Goal: Task Accomplishment & Management: Use online tool/utility

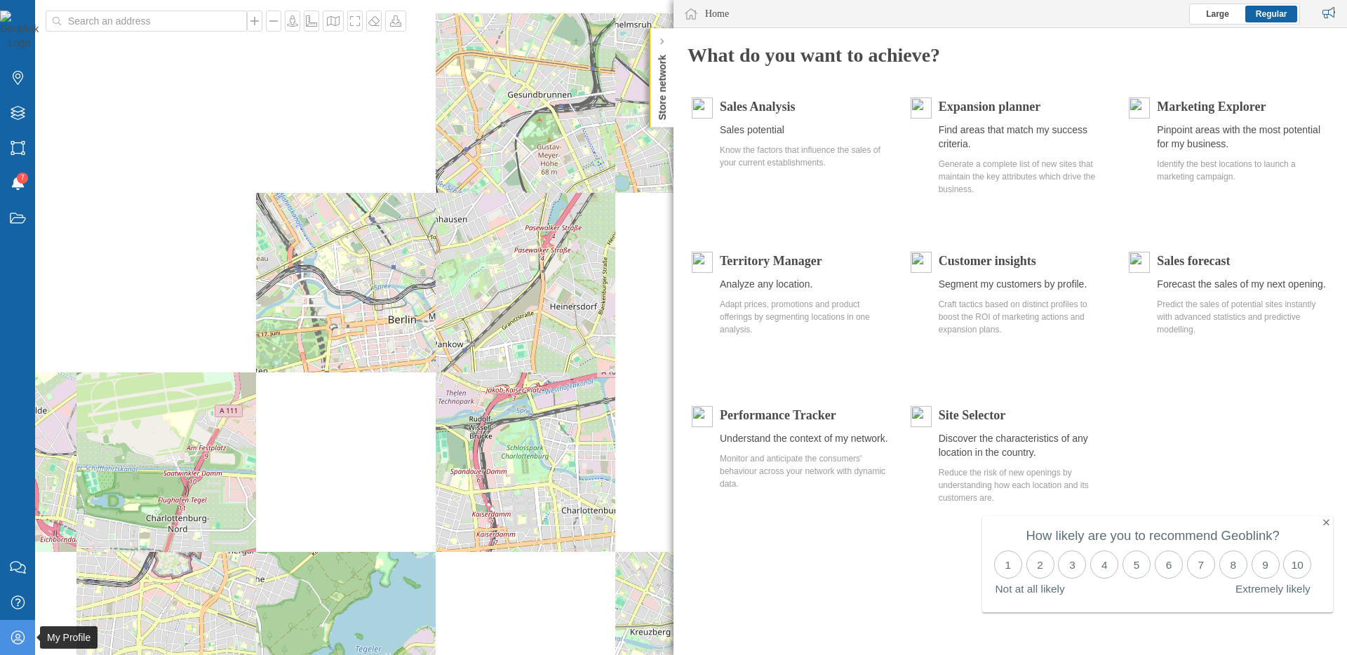
click at [8, 634] on div "My Profile" at bounding box center [17, 637] width 35 height 35
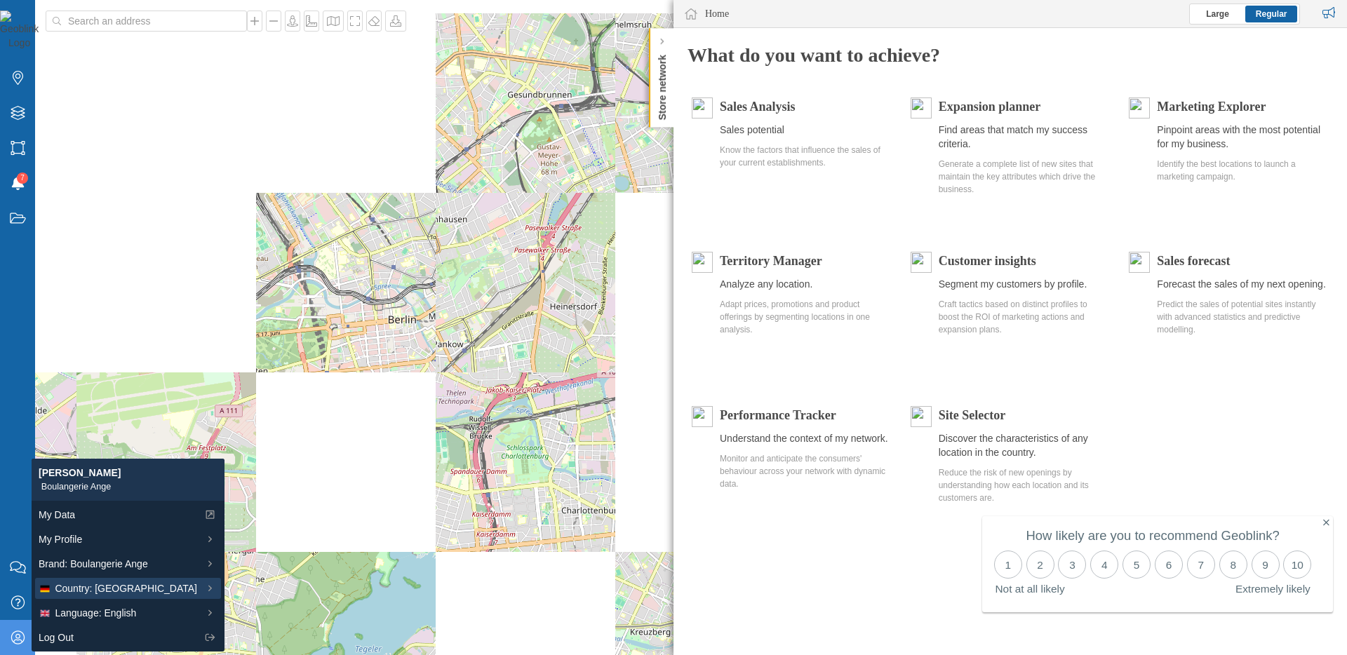
click at [95, 586] on span "Country: Germany" at bounding box center [126, 589] width 142 height 15
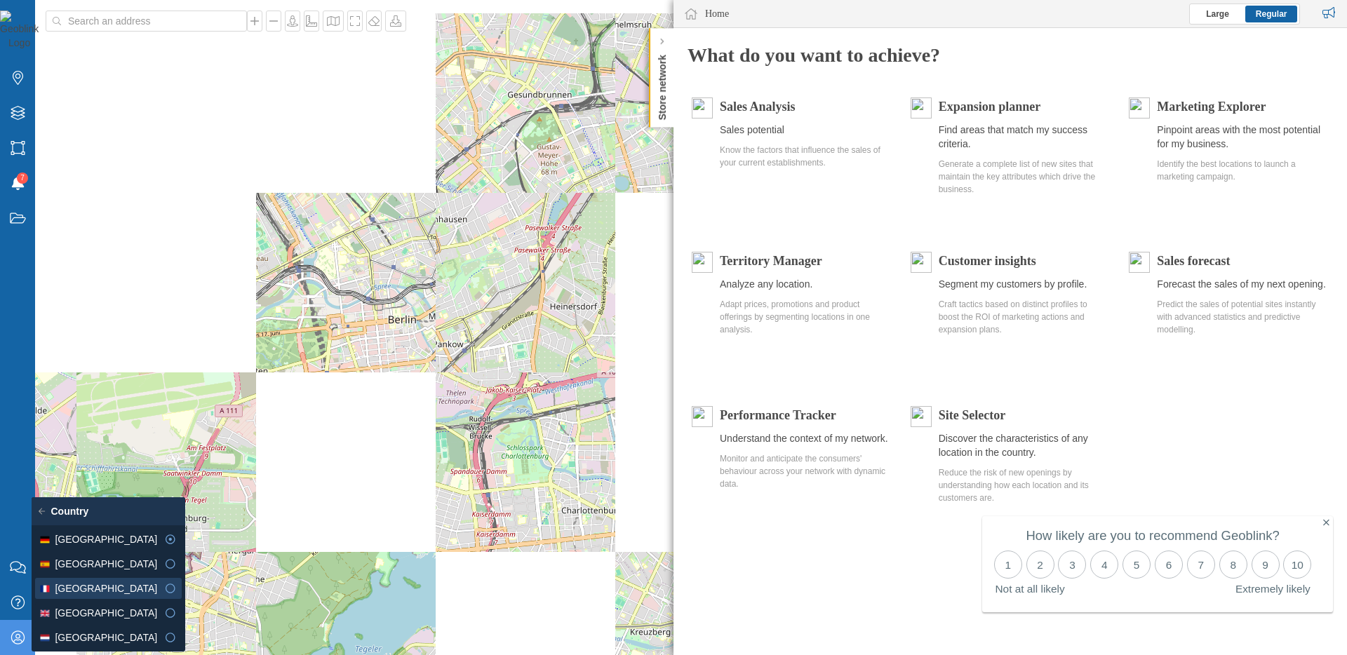
click at [97, 589] on div "France" at bounding box center [98, 589] width 119 height 15
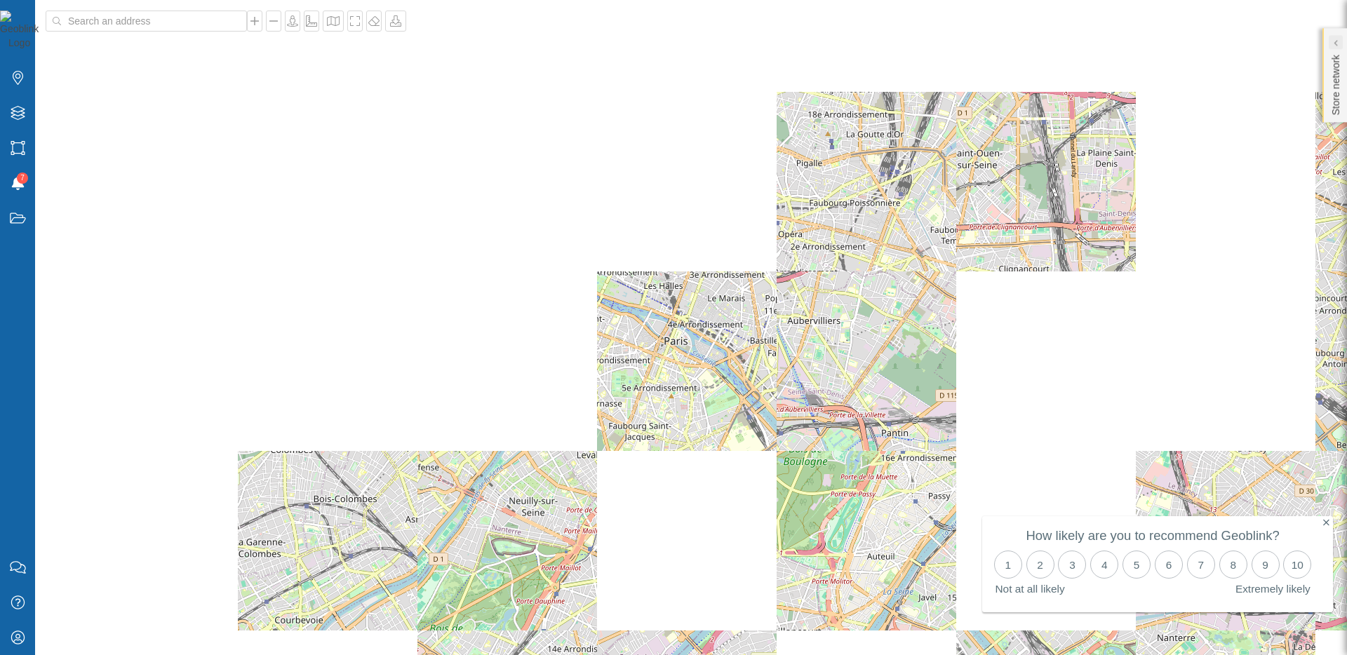
click at [1339, 40] on div at bounding box center [1336, 42] width 14 height 14
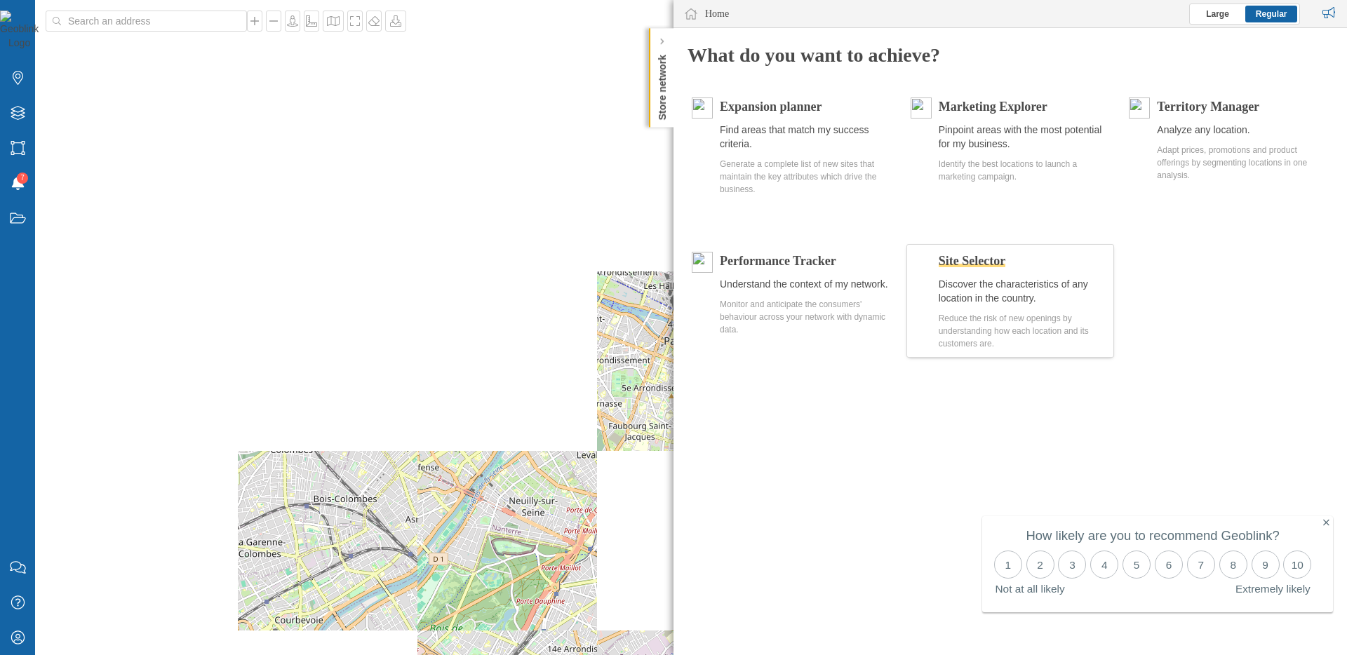
click at [982, 258] on span "Site Selector" at bounding box center [972, 261] width 67 height 14
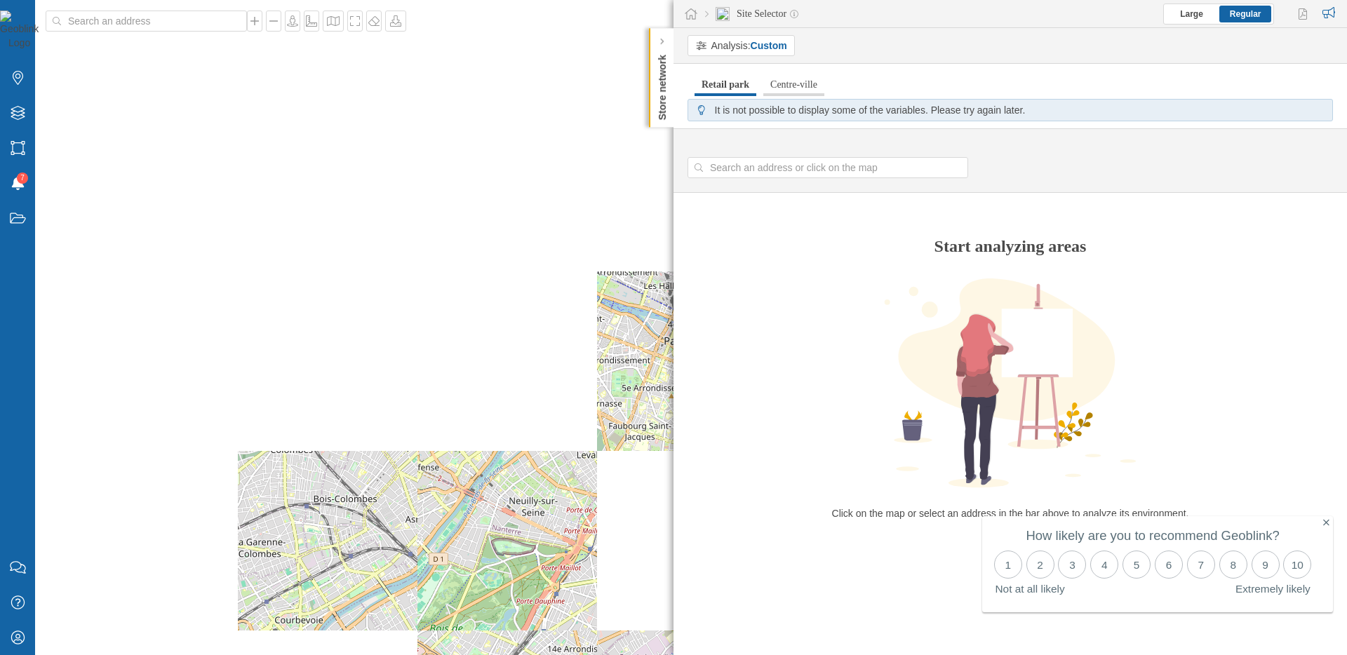
click at [805, 82] on link "Centre-ville" at bounding box center [793, 85] width 61 height 22
click at [725, 85] on link "Retail park" at bounding box center [724, 85] width 58 height 22
click at [1328, 522] on icon at bounding box center [1326, 523] width 6 height 10
click at [800, 81] on link "Centre-ville" at bounding box center [793, 85] width 61 height 22
click at [709, 84] on link "Retail park" at bounding box center [724, 85] width 58 height 22
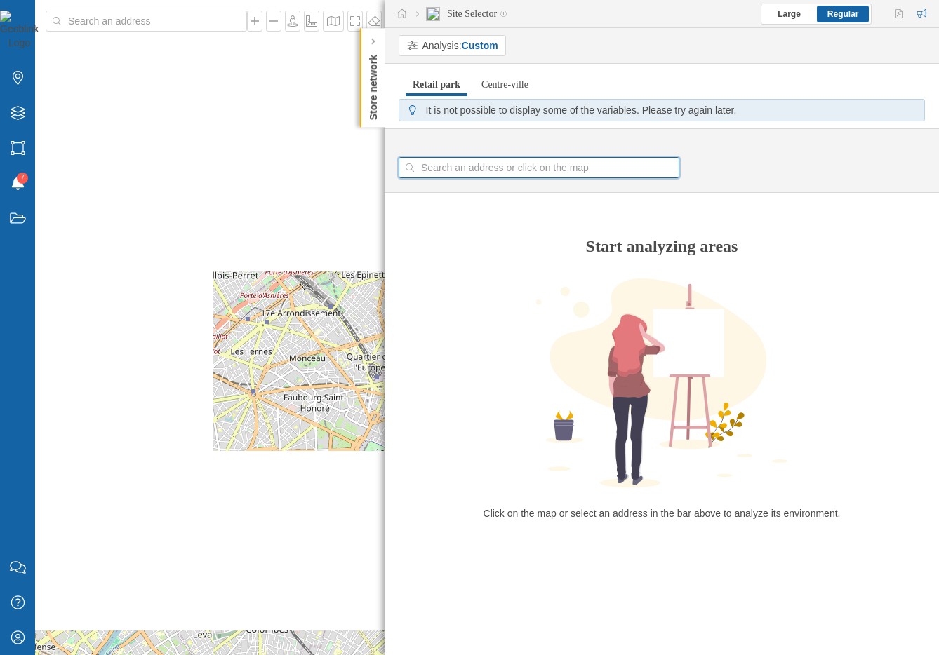
click at [479, 176] on input at bounding box center [539, 167] width 250 height 21
click at [300, 304] on div "© Mapbox © OpenStreetMap Improve this map" at bounding box center [469, 327] width 939 height 655
type input "[STREET_ADDRESS][PERSON_NAME]"
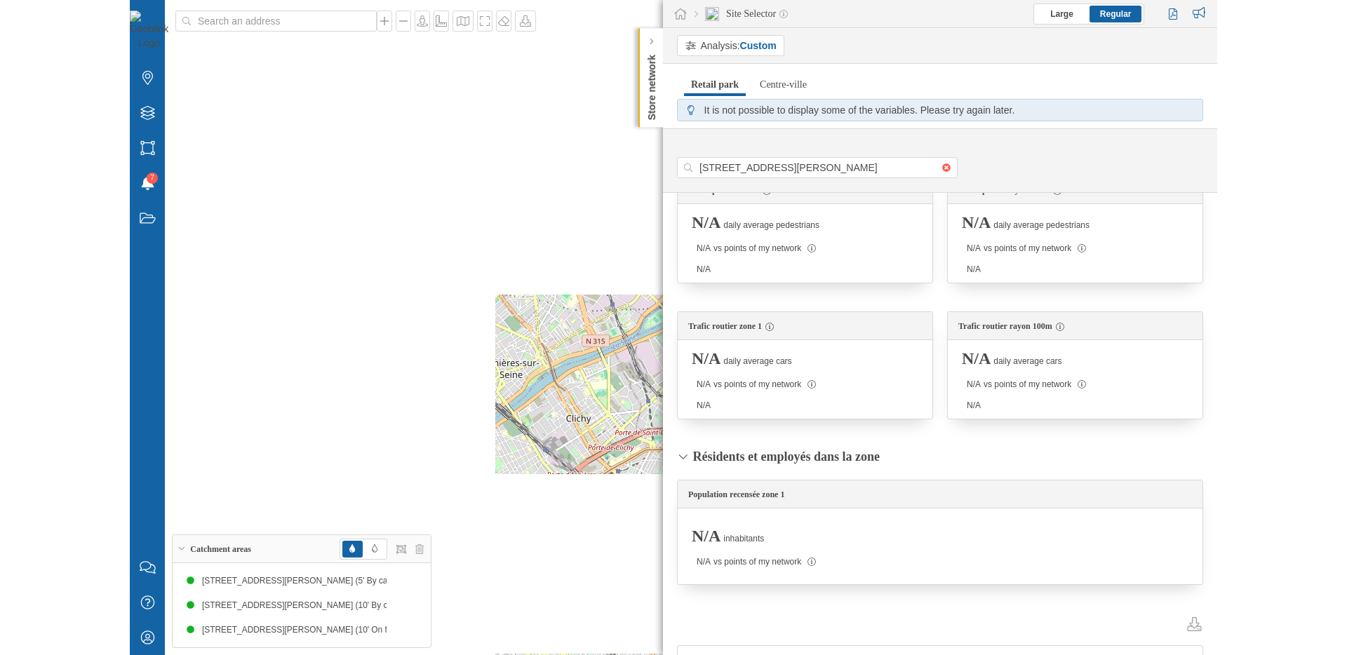
scroll to position [518, 0]
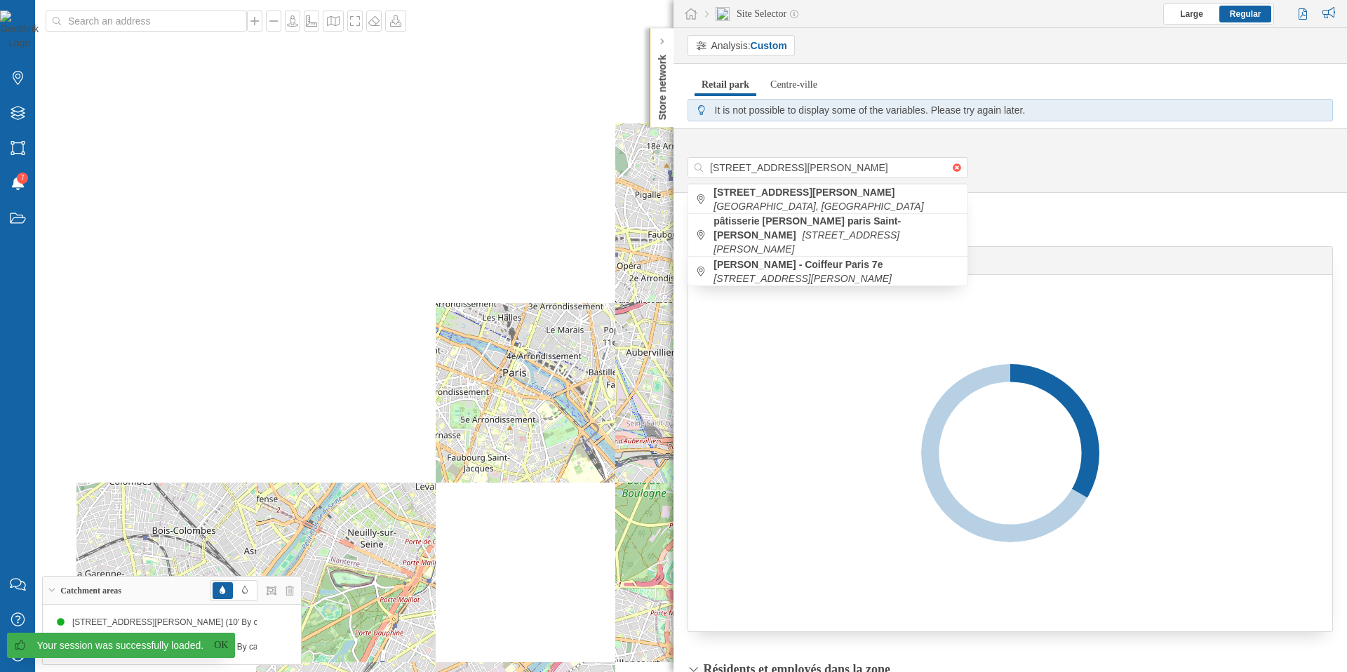
click at [1160, 48] on div "Analysis: Custom" at bounding box center [1017, 45] width 659 height 21
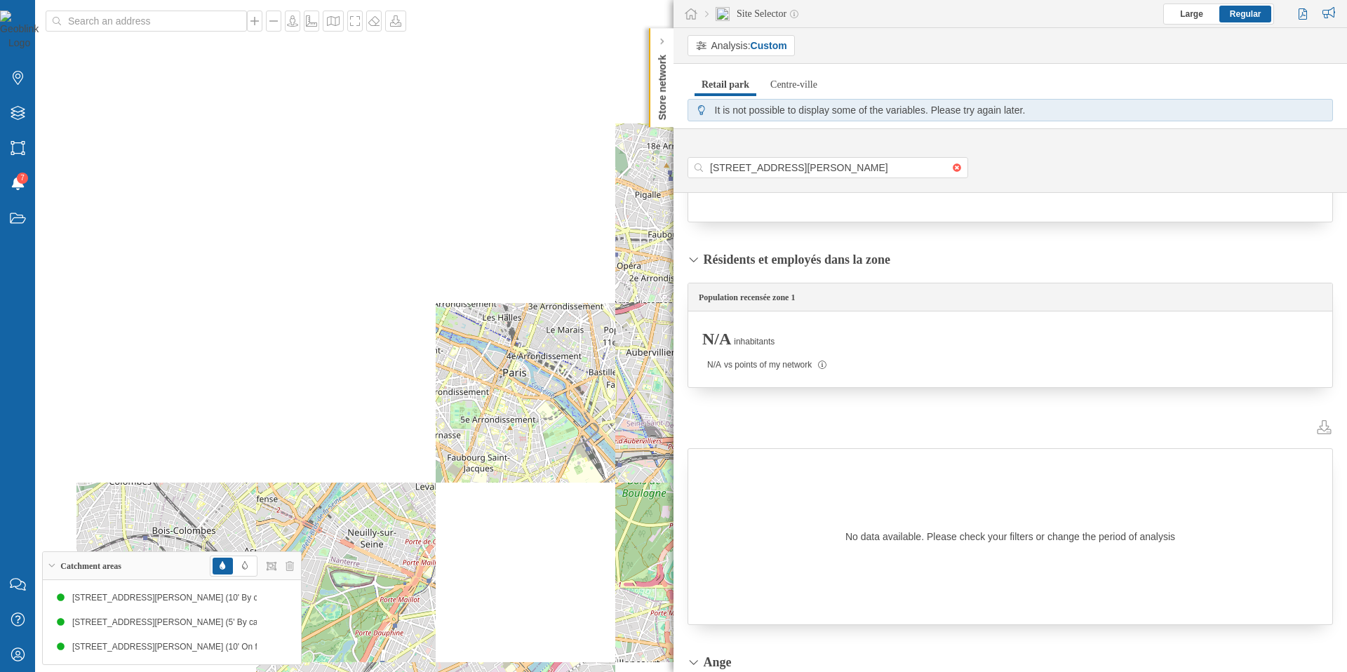
scroll to position [417, 0]
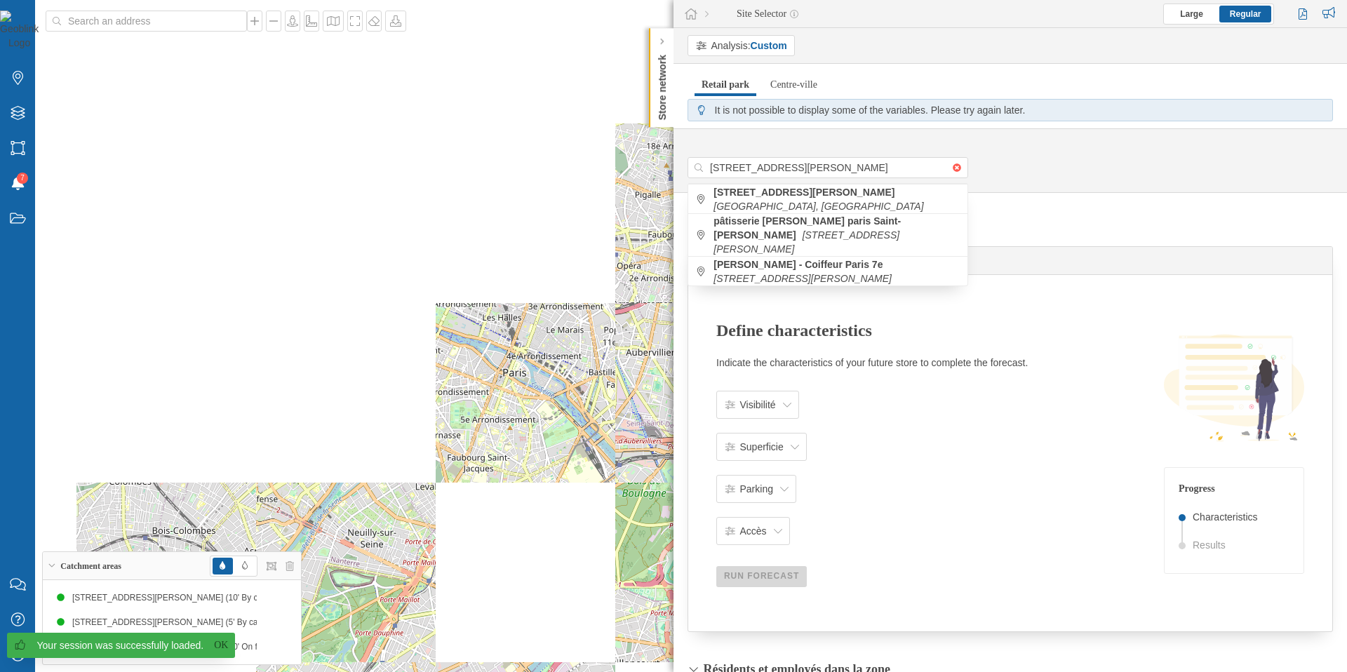
click at [1074, 81] on nav "Retail park Centre-ville" at bounding box center [1010, 85] width 645 height 28
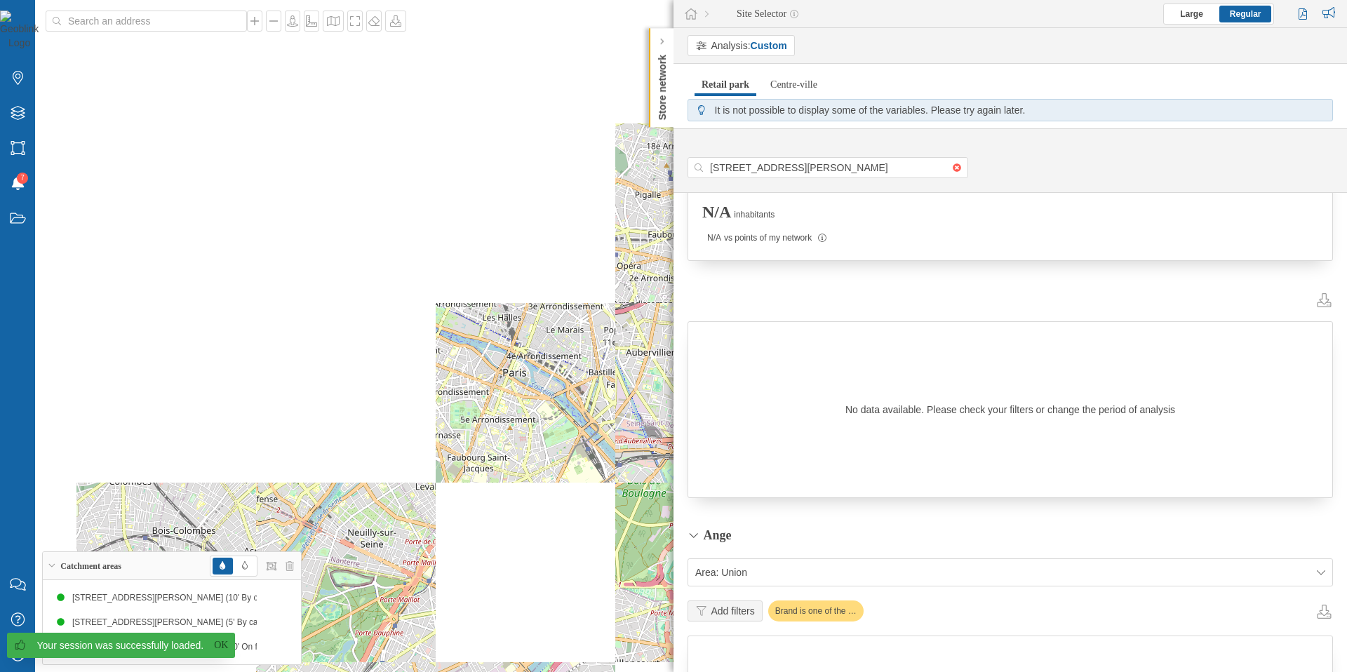
scroll to position [542, 0]
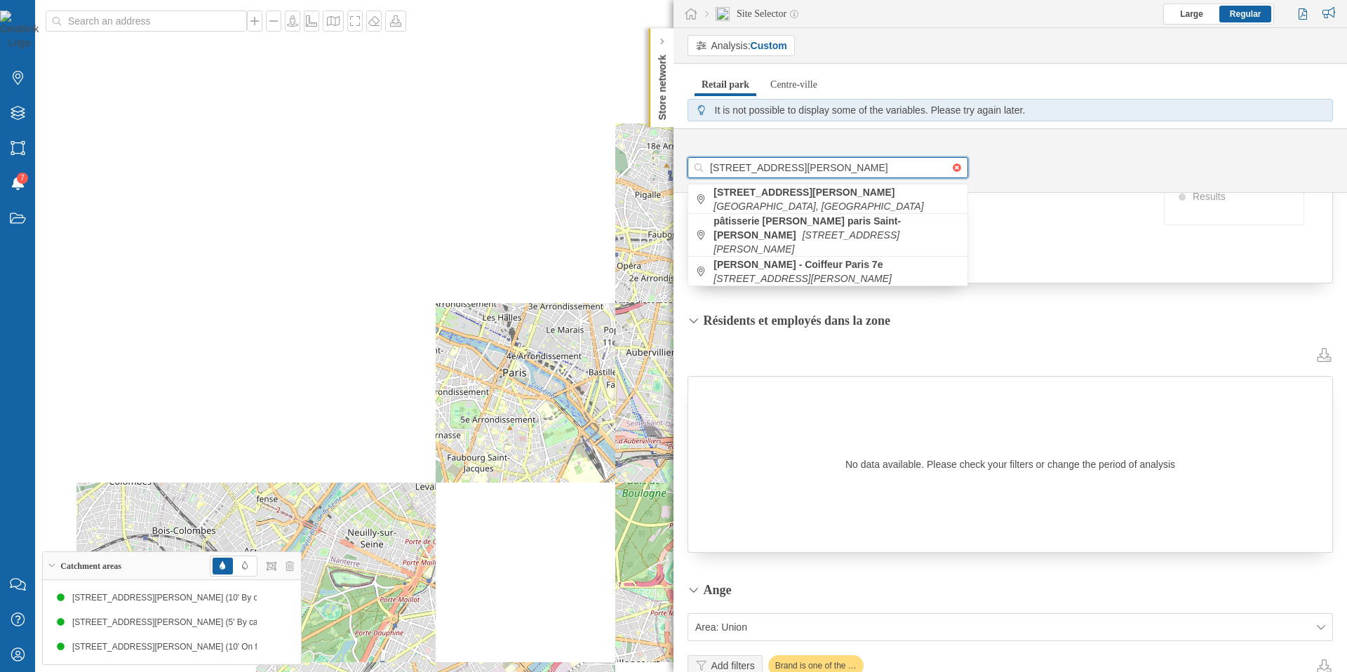
scroll to position [349, 0]
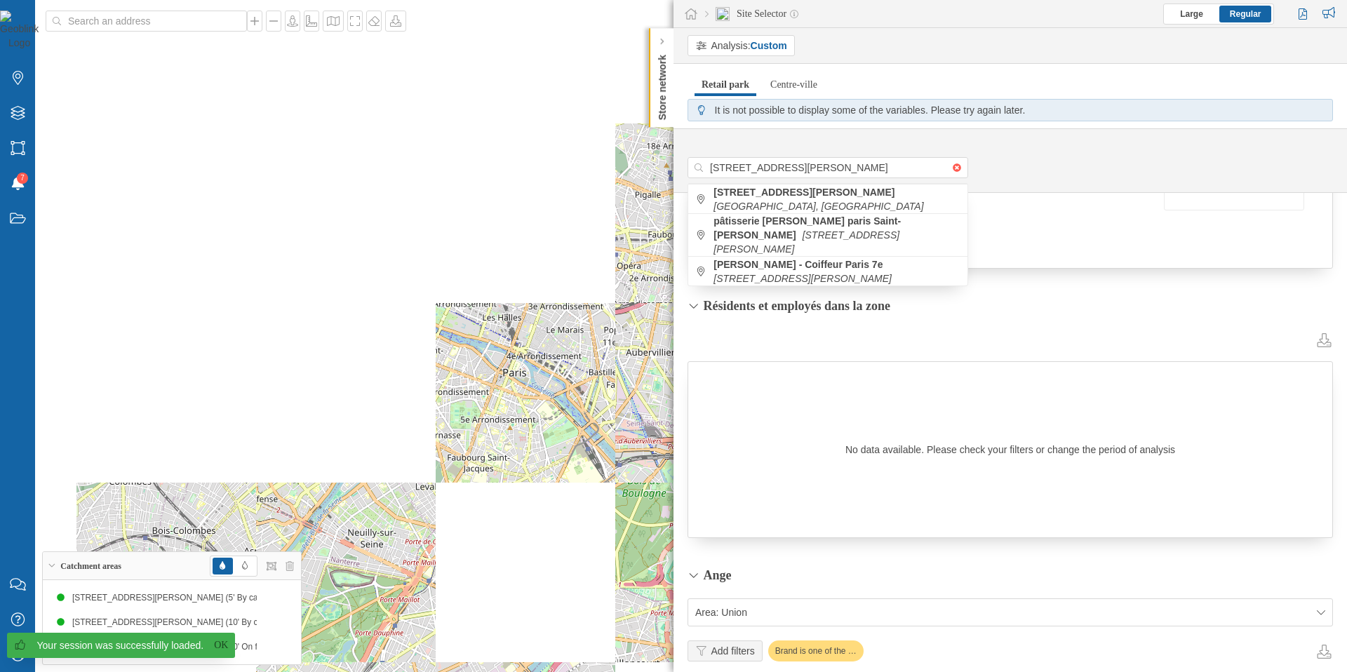
scroll to position [377, 0]
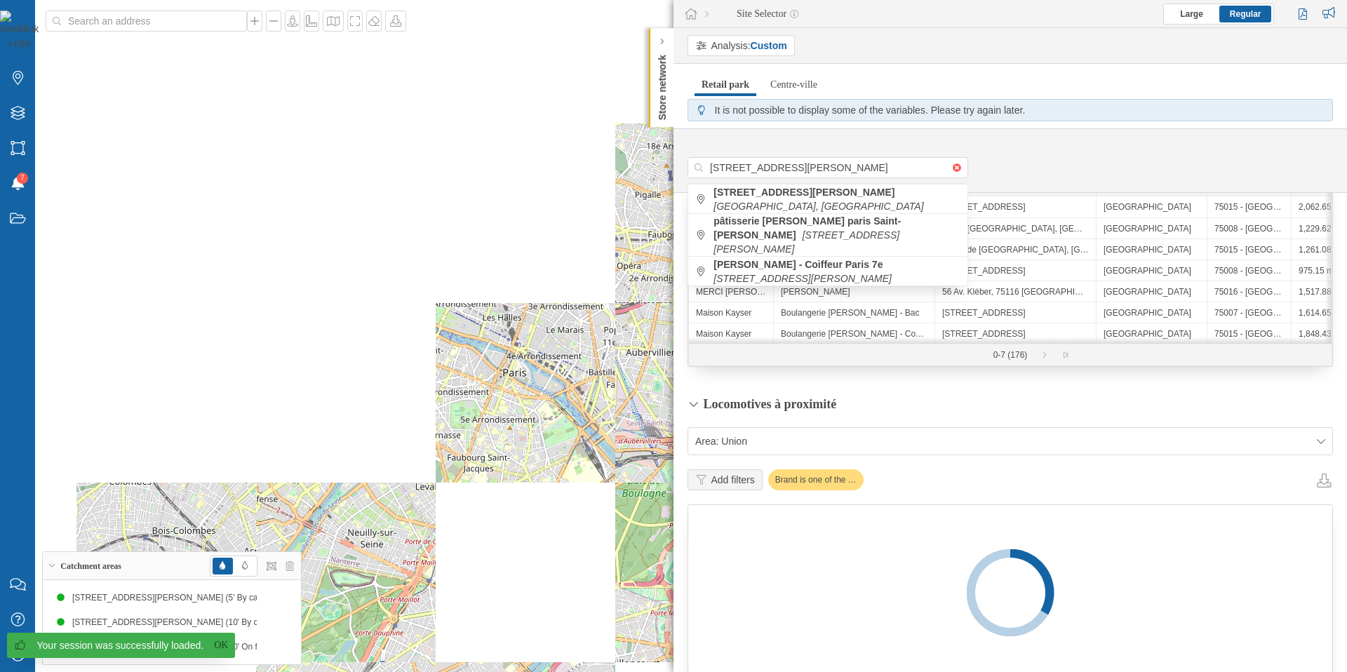
scroll to position [1435, 0]
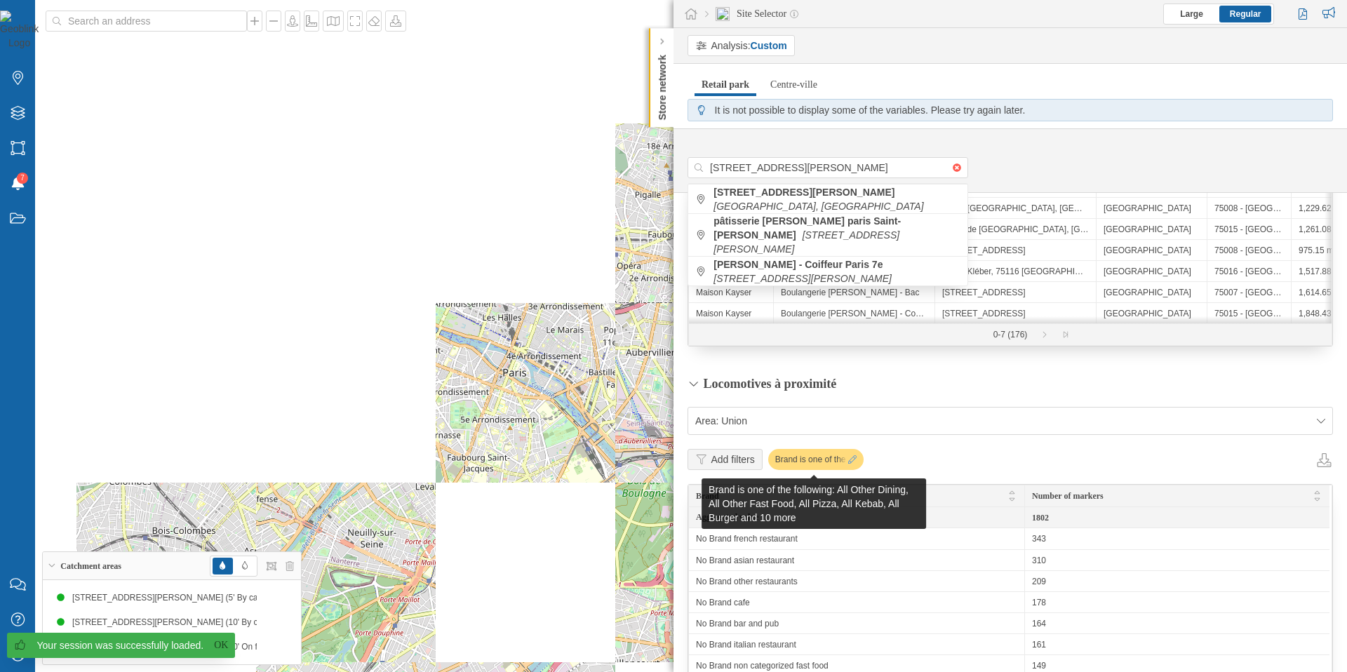
click at [848, 464] on icon at bounding box center [852, 459] width 8 height 8
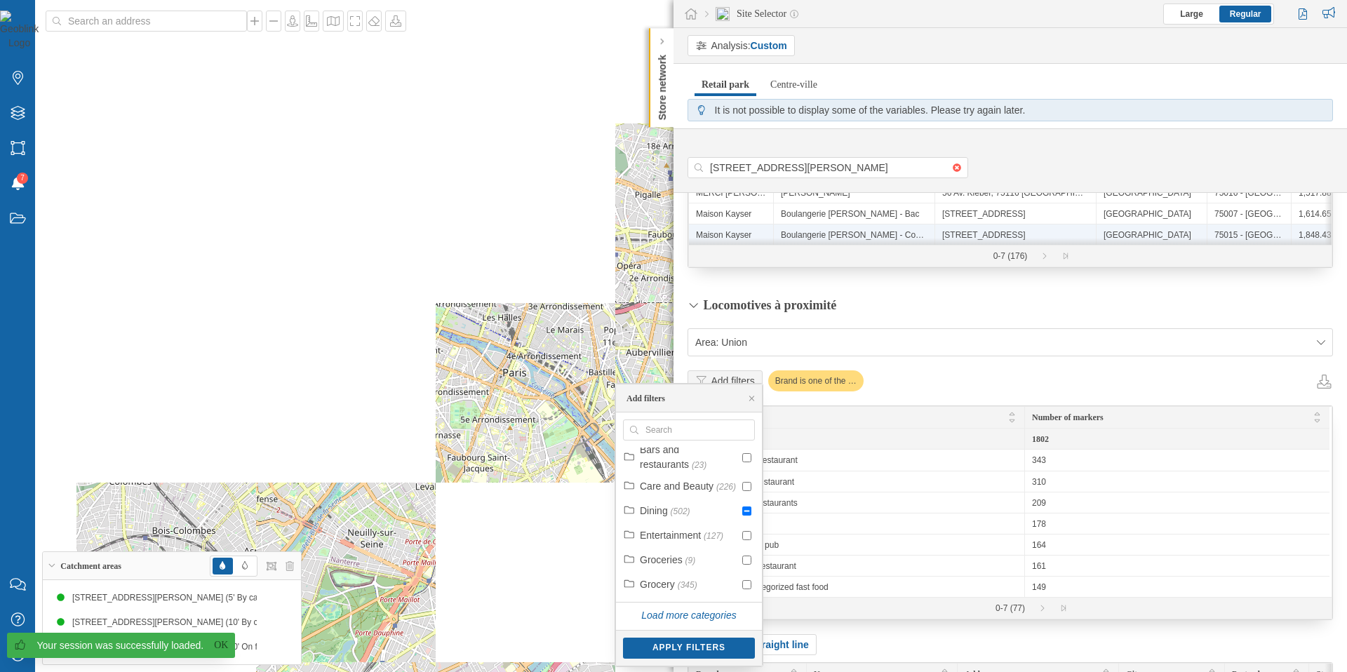
scroll to position [1530, 0]
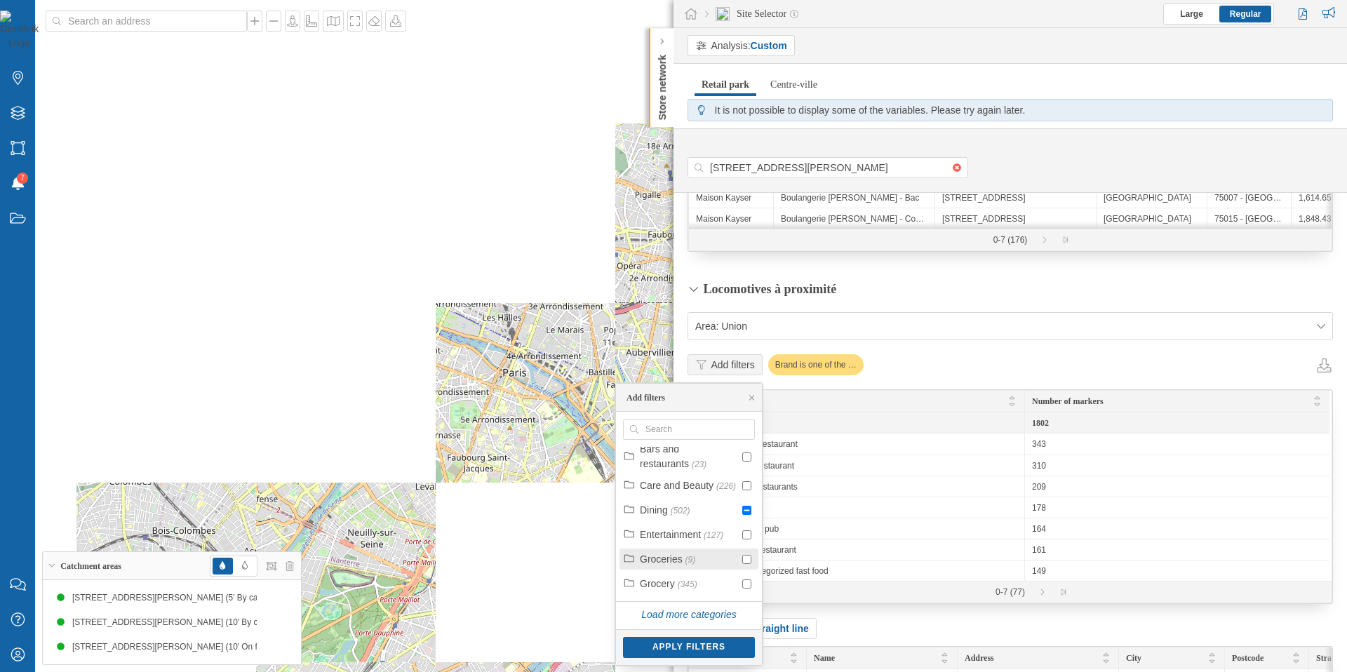
click at [746, 562] on input "checkbox" at bounding box center [746, 559] width 9 height 9
click at [697, 648] on div "Apply filters" at bounding box center [689, 646] width 132 height 21
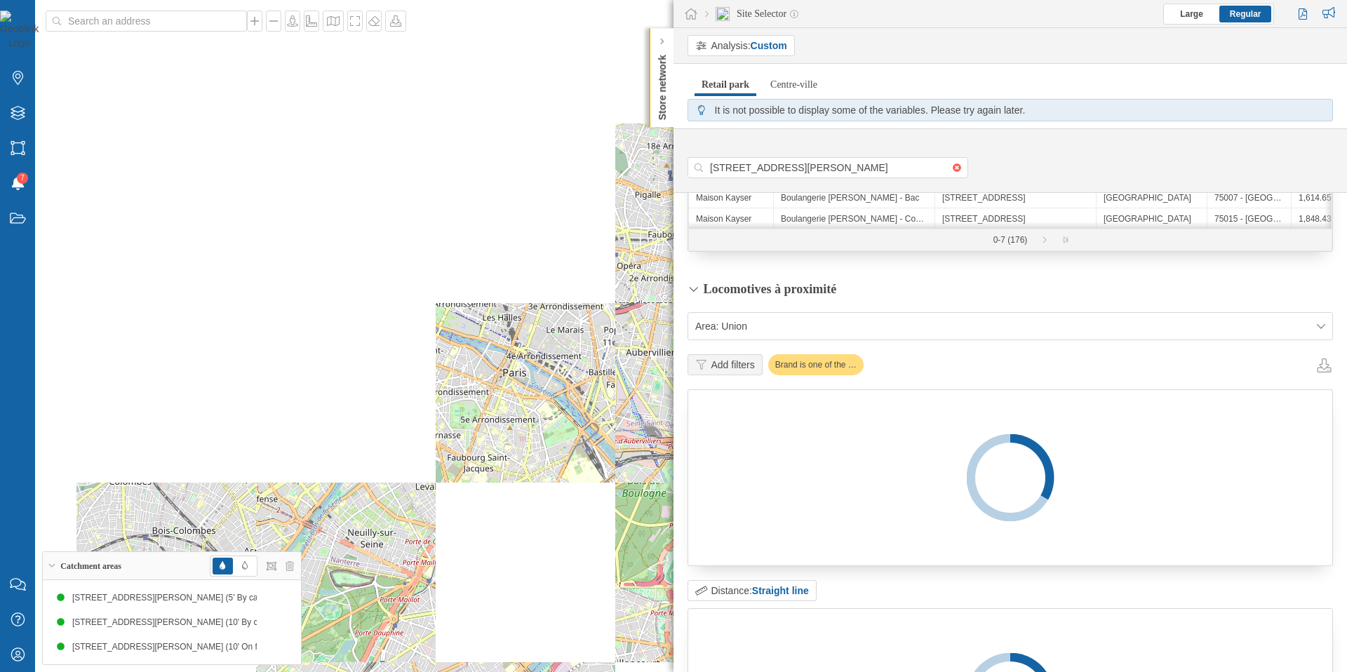
scroll to position [1701, 0]
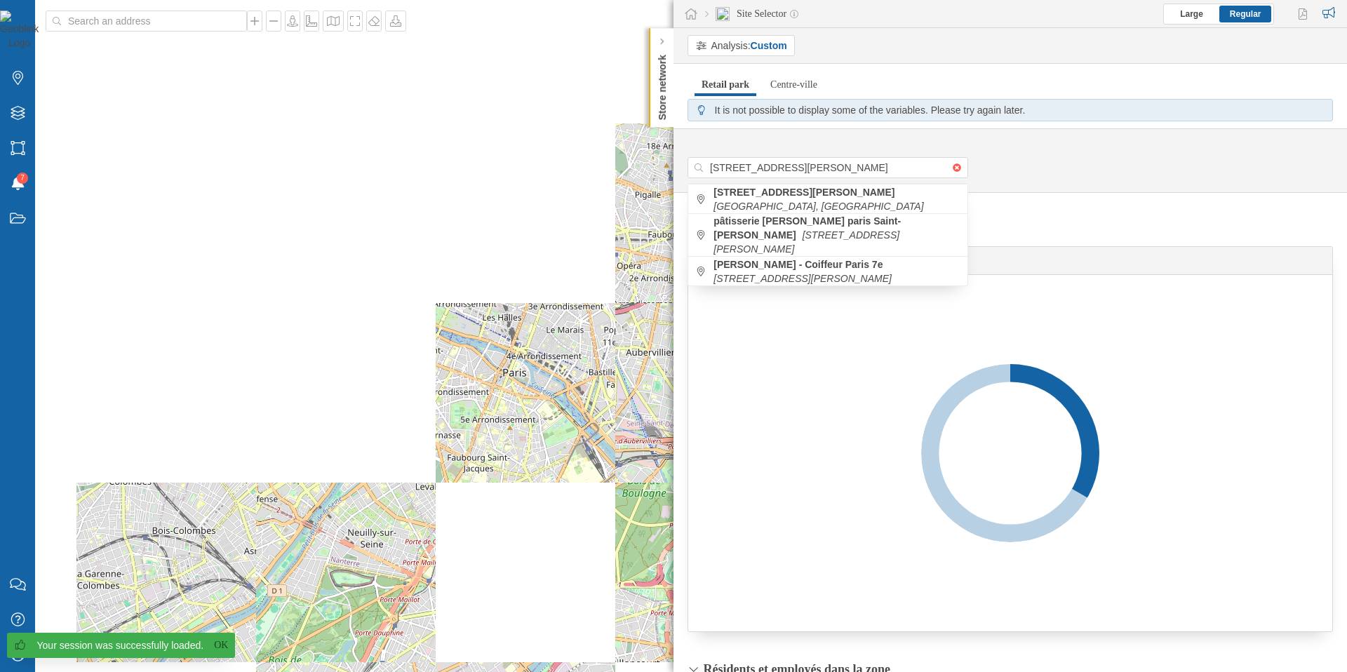
click at [1090, 69] on div "Analysis: Custom Retail park Centre-ville It is not possible to display some of…" at bounding box center [1011, 350] width 674 height 644
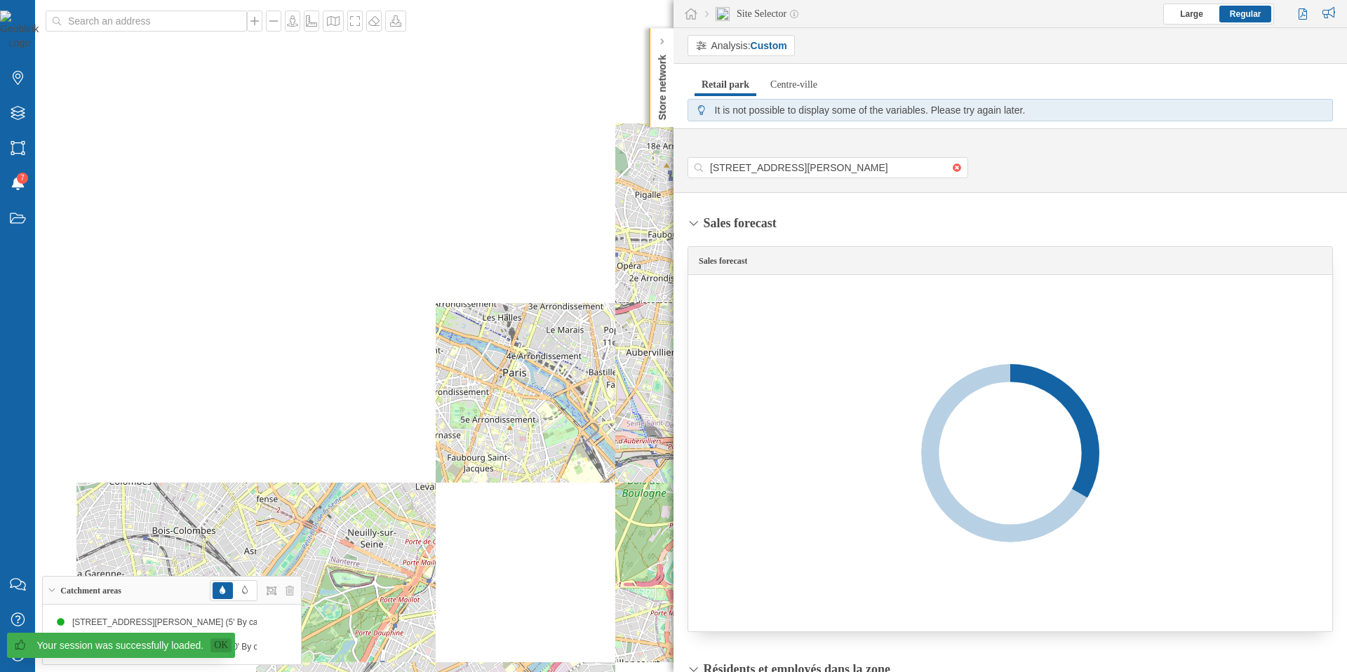
click at [210, 645] on link "Ok" at bounding box center [220, 645] width 21 height 14
click at [8, 648] on div "My Profile" at bounding box center [17, 654] width 35 height 35
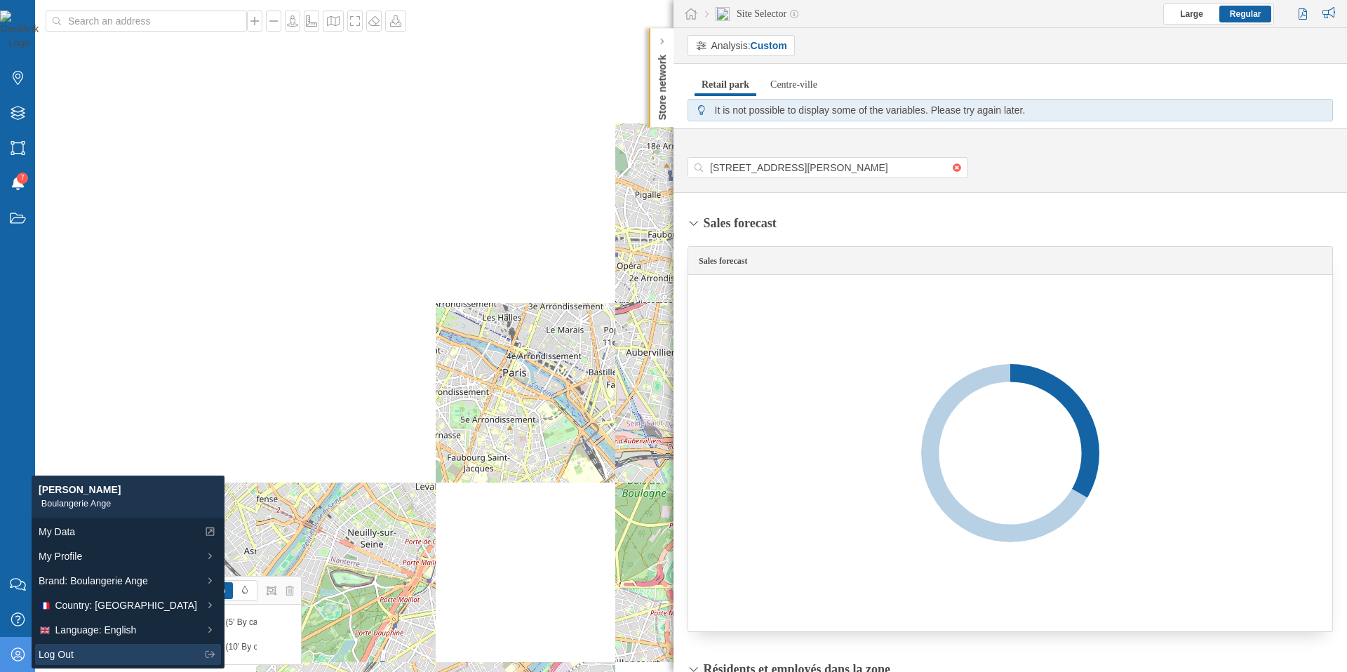
click at [63, 655] on span "Log Out" at bounding box center [56, 655] width 35 height 15
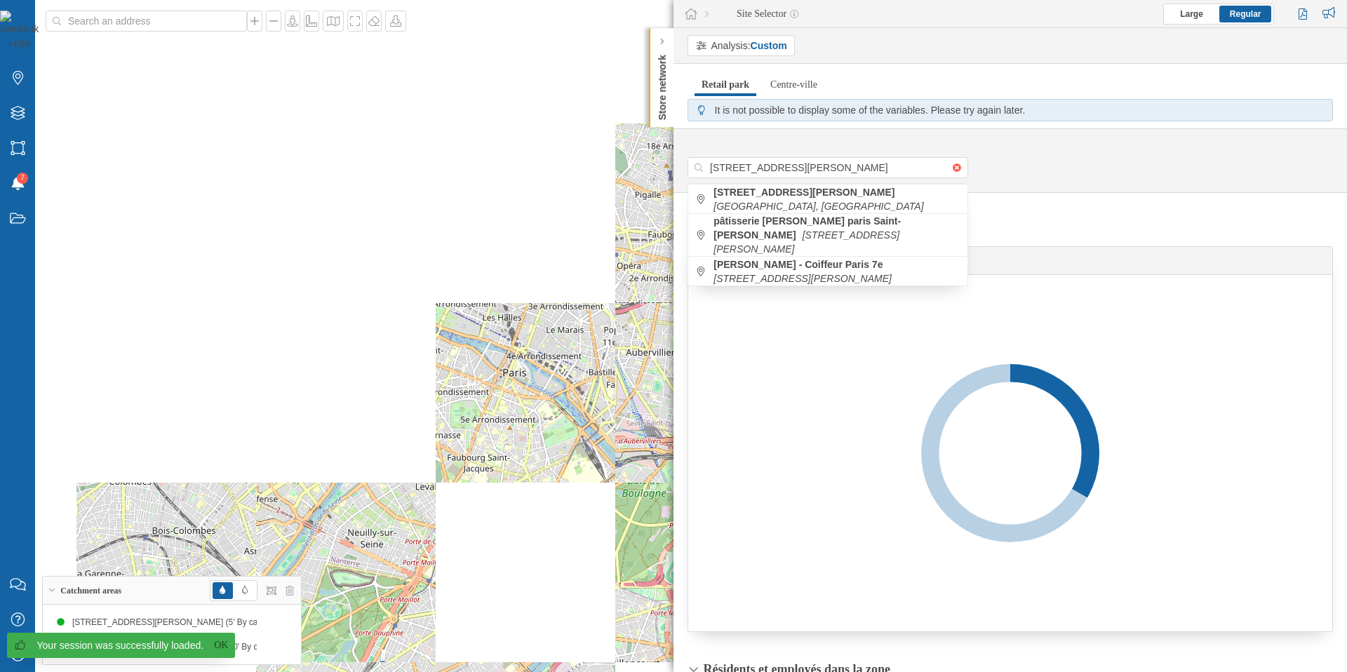
click at [1040, 20] on div "Site Selector Large Regular" at bounding box center [1011, 14] width 674 height 28
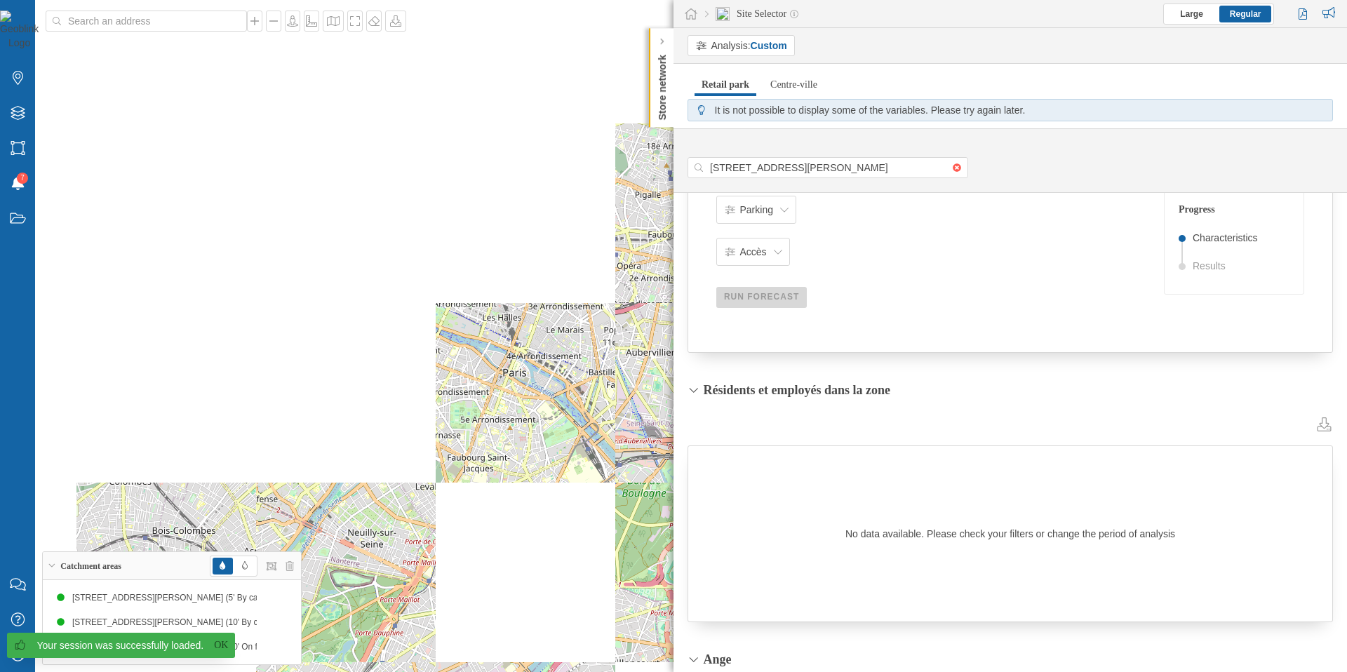
scroll to position [512, 0]
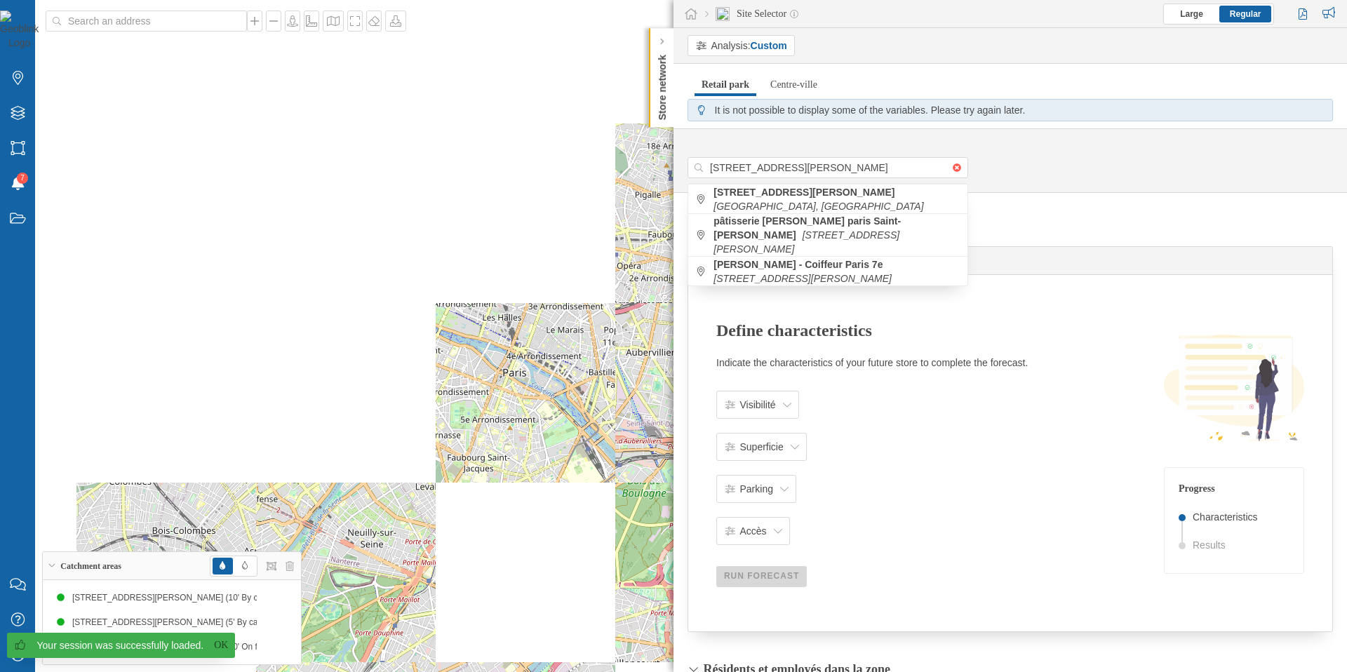
click at [1073, 161] on div "[STREET_ADDRESS][GEOGRAPHIC_DATA][PERSON_NAME][STREET_ADDRESS][PERSON_NAME][GEO…" at bounding box center [1010, 167] width 645 height 21
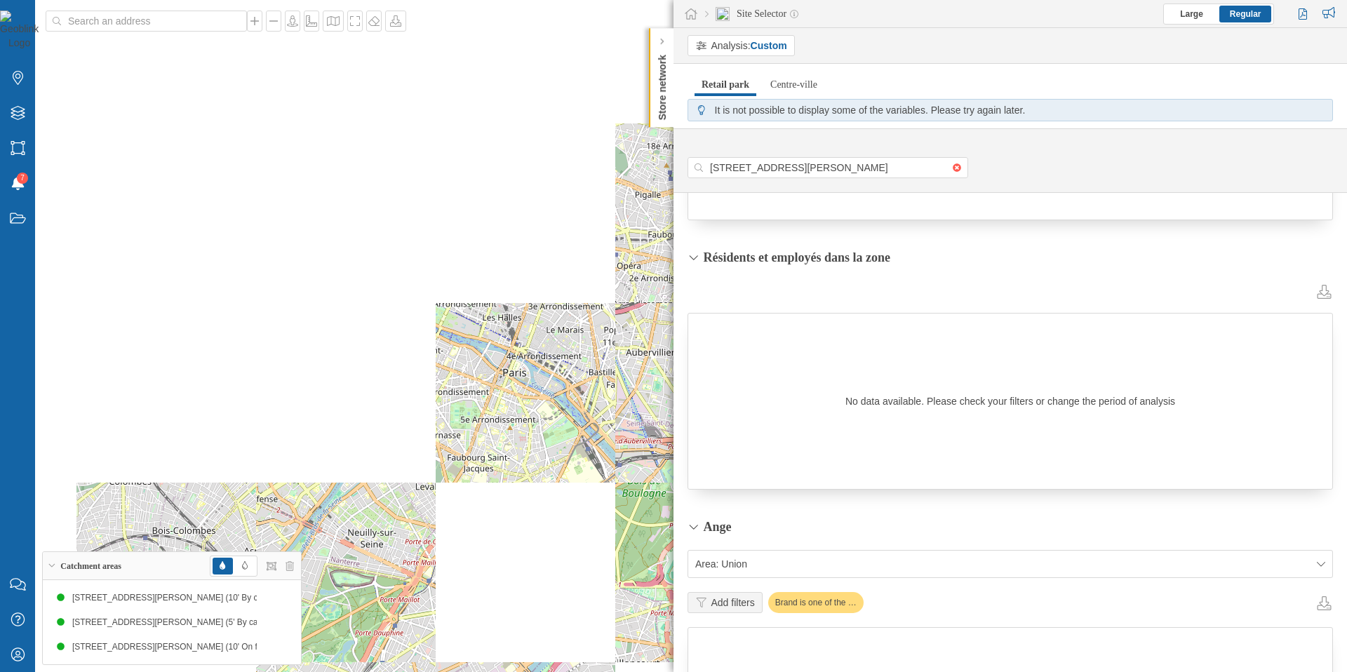
scroll to position [309, 0]
